Goal: Check status

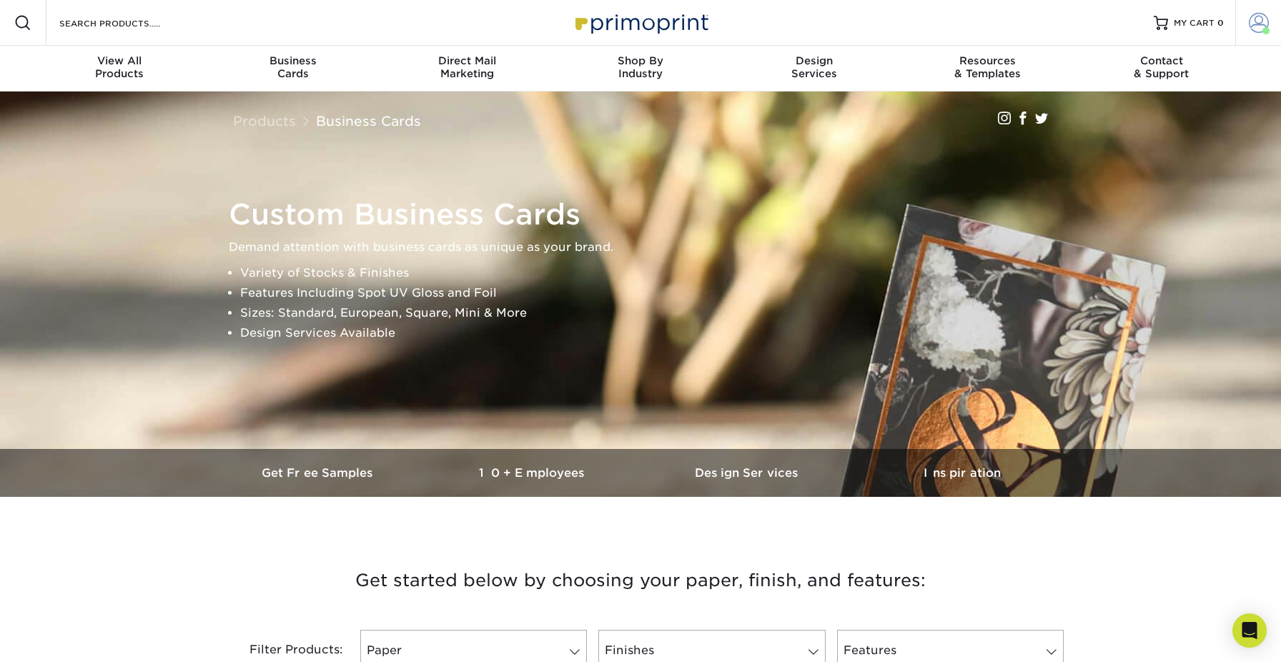
click at [1249, 27] on span at bounding box center [1259, 23] width 20 height 20
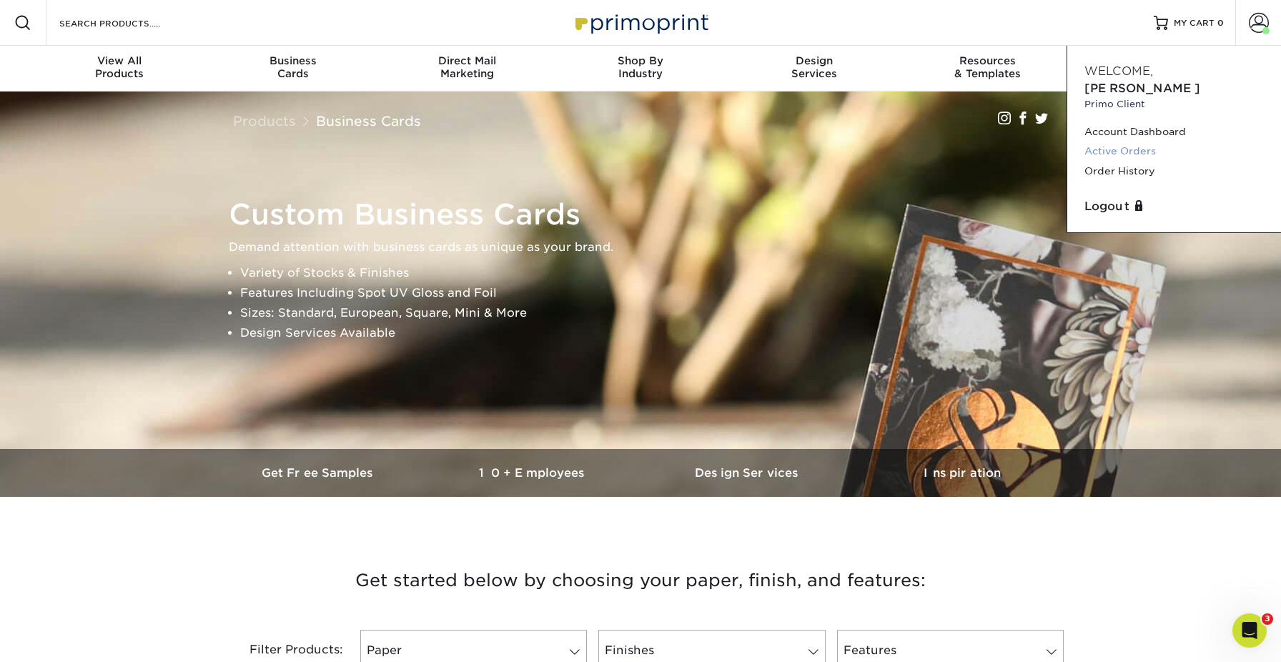
click at [1152, 142] on link "Active Orders" at bounding box center [1173, 151] width 179 height 19
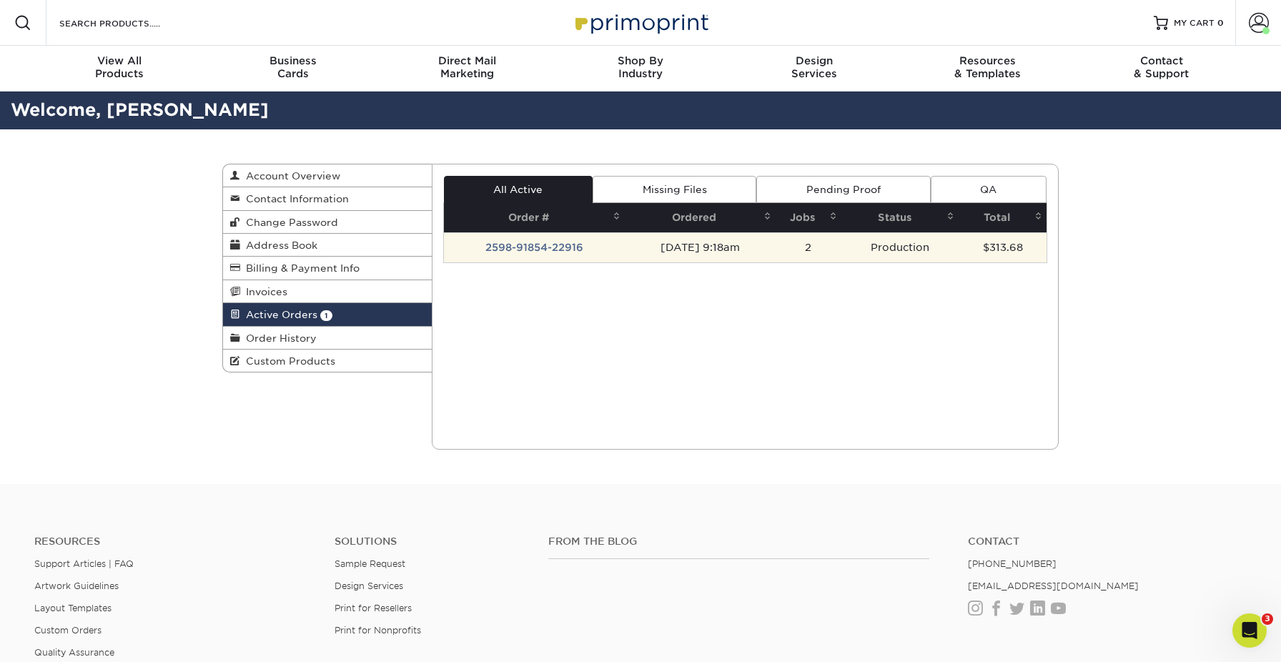
click at [919, 245] on td "Production" at bounding box center [900, 247] width 118 height 30
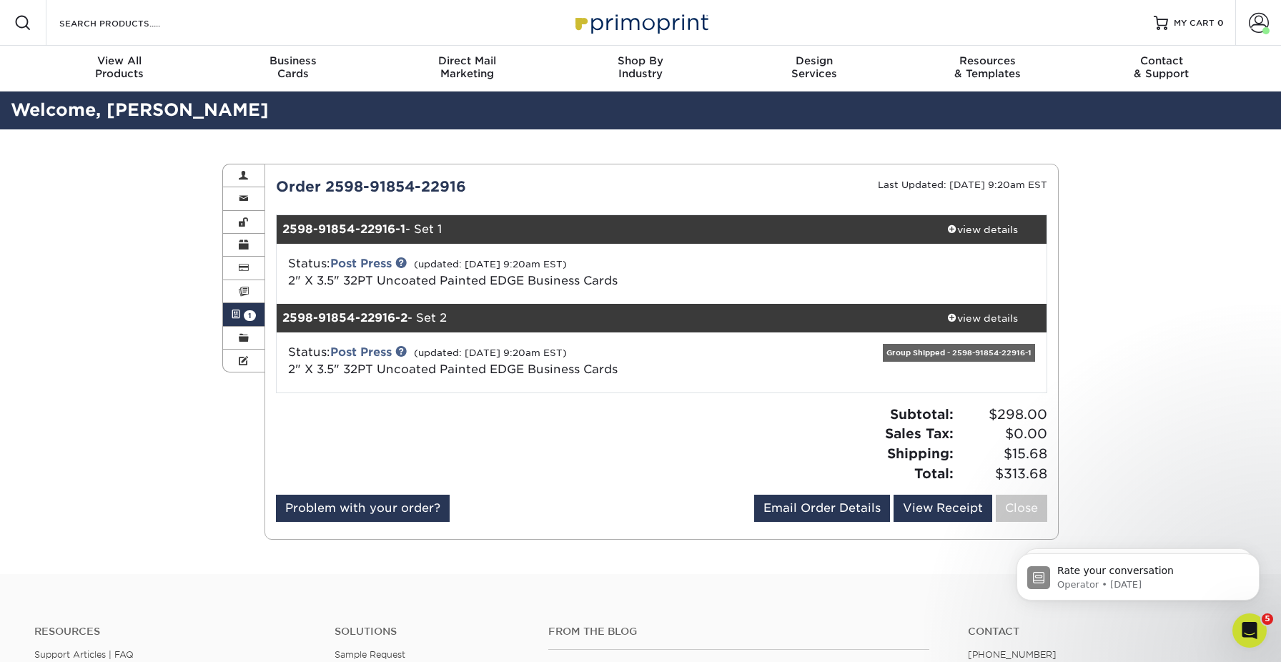
click at [1006, 352] on div "Group Shipped - 2598-91854-22916-1" at bounding box center [959, 353] width 152 height 18
click at [921, 350] on div "Group Shipped - 2598-91854-22916-1" at bounding box center [959, 353] width 152 height 18
click at [1139, 362] on div "Active Orders Account Overview Contact Information Change Password Address Book…" at bounding box center [640, 351] width 1281 height 445
click at [407, 349] on link at bounding box center [400, 350] width 11 height 11
